Goal: Task Accomplishment & Management: Manage account settings

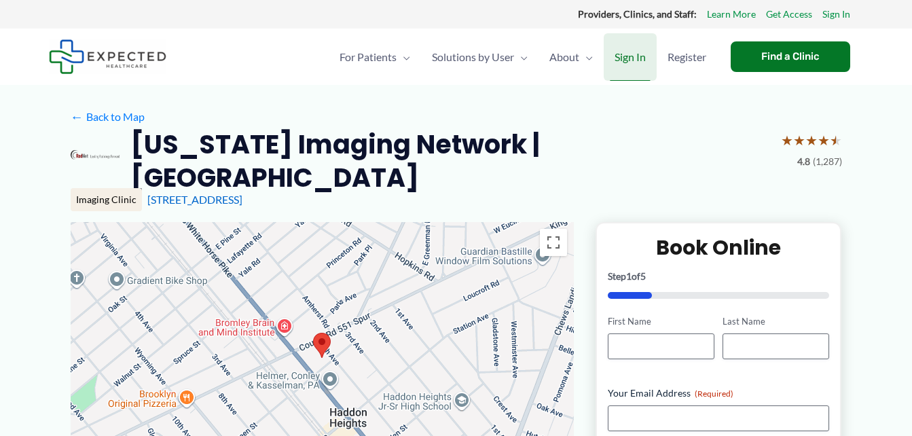
click at [616, 59] on span "Sign In" at bounding box center [629, 57] width 31 height 48
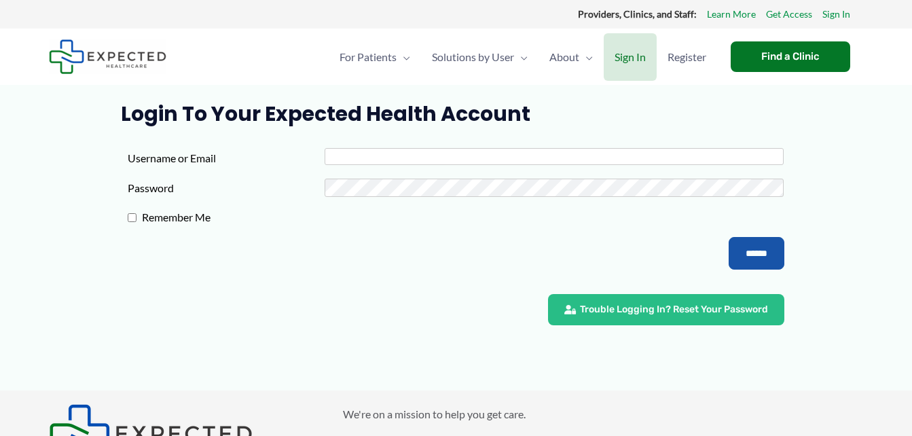
click at [523, 161] on input "Username or Email" at bounding box center [553, 156] width 459 height 17
